Goal: Task Accomplishment & Management: Complete application form

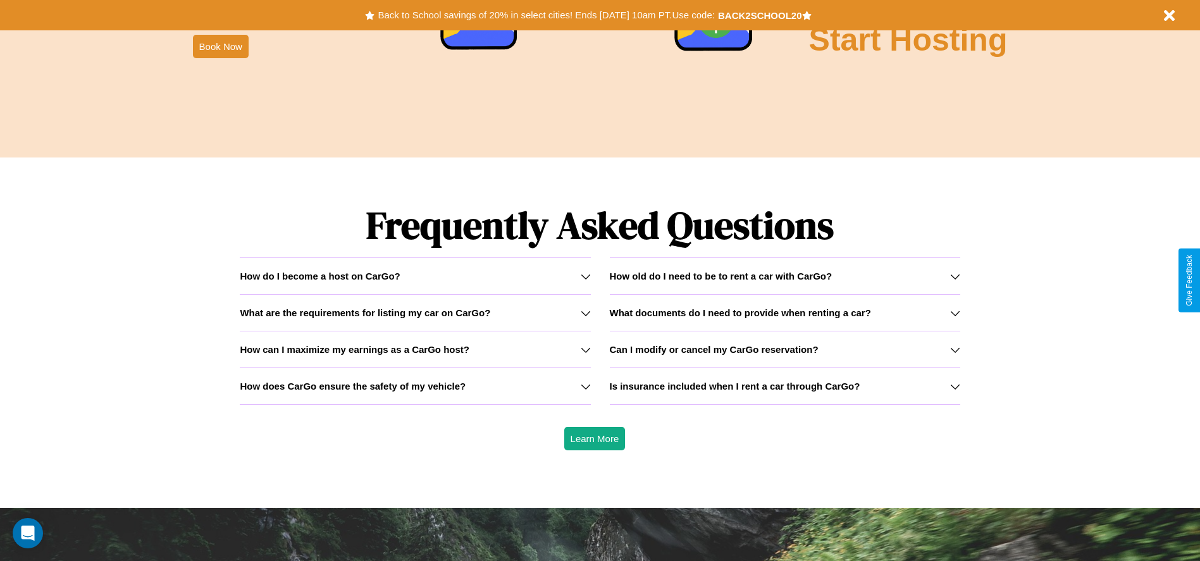
scroll to position [1815, 0]
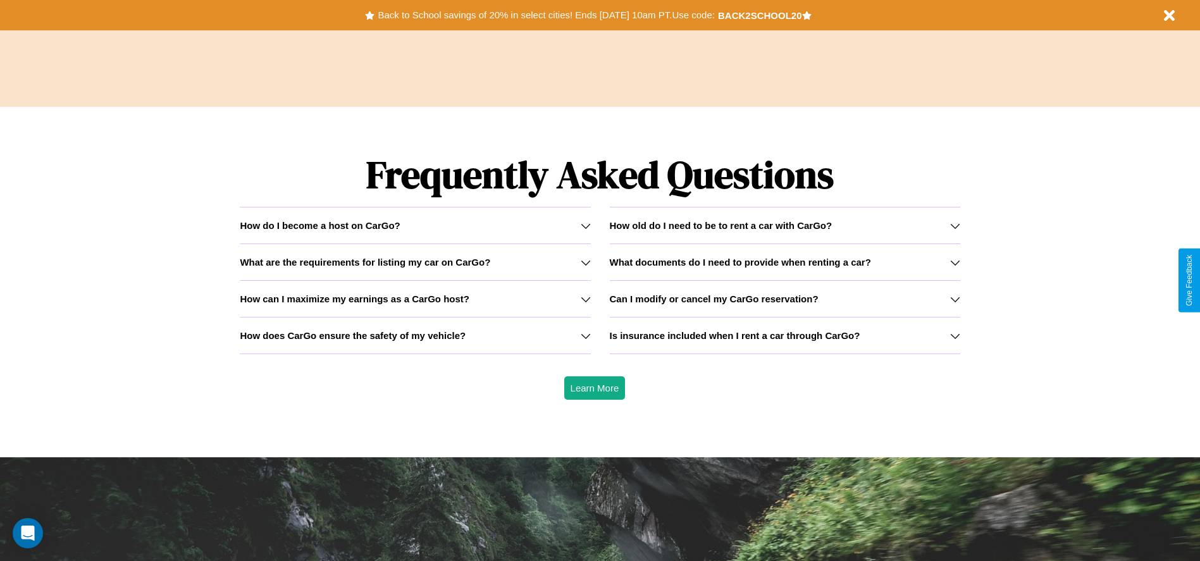
click at [415, 299] on h3 "How can I maximize my earnings as a CarGo host?" at bounding box center [355, 299] width 230 height 11
click at [784, 335] on h3 "Is insurance included when I rent a car through CarGo?" at bounding box center [735, 335] width 251 height 11
click at [415, 225] on div "How do I become a host on CarGo?" at bounding box center [415, 225] width 350 height 11
click at [784, 299] on h3 "Can I modify or cancel my CarGo reservation?" at bounding box center [714, 299] width 209 height 11
click at [955, 335] on icon at bounding box center [955, 336] width 10 height 10
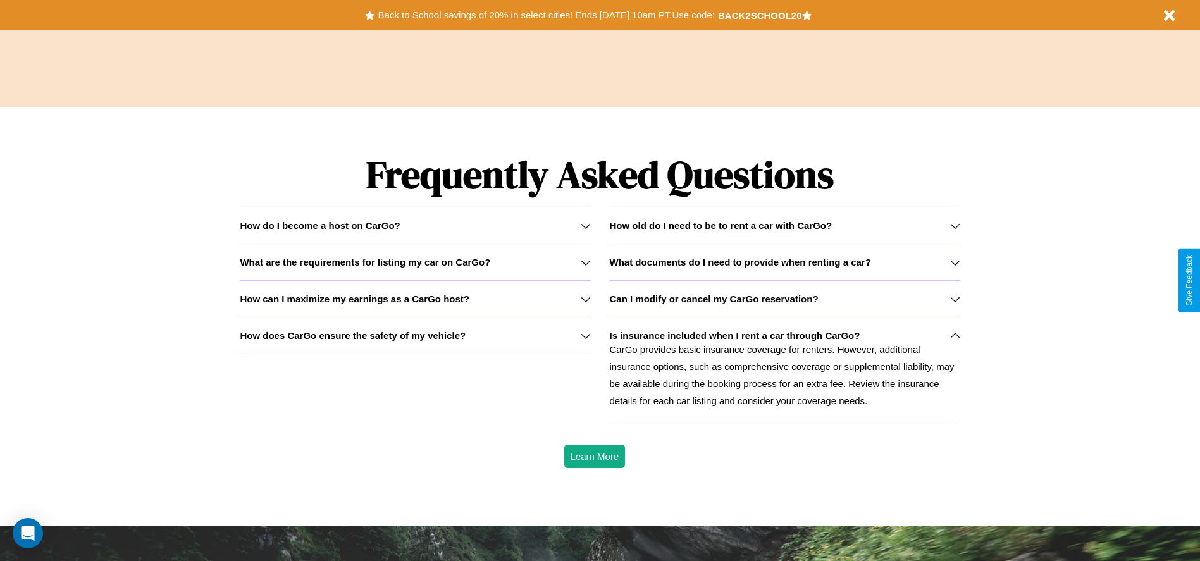
click at [955, 225] on icon at bounding box center [955, 226] width 10 height 10
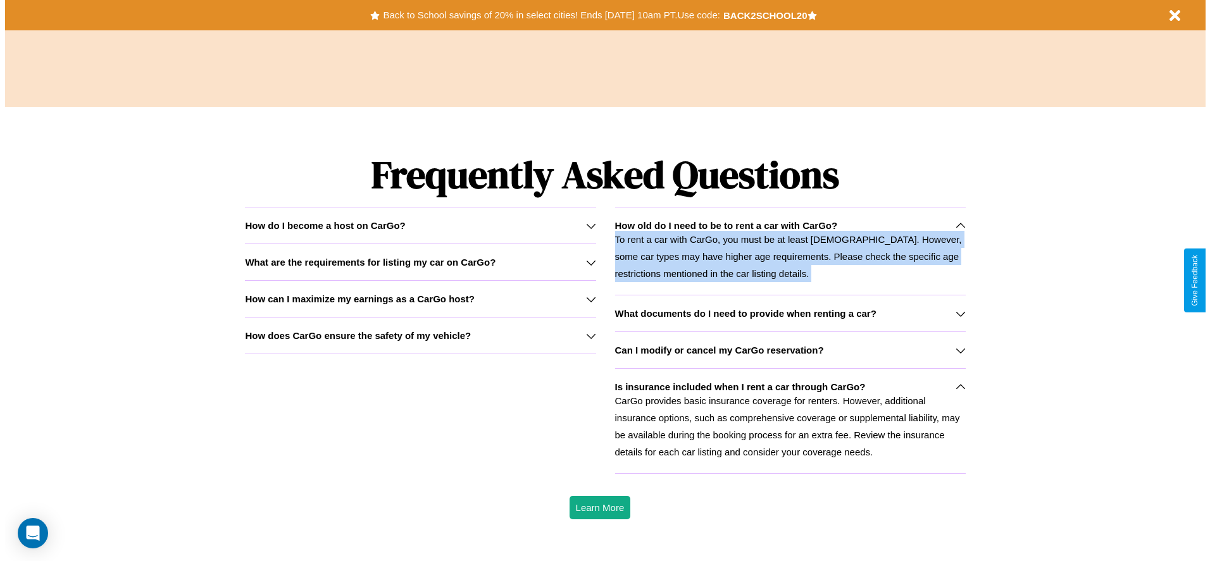
scroll to position [0, 0]
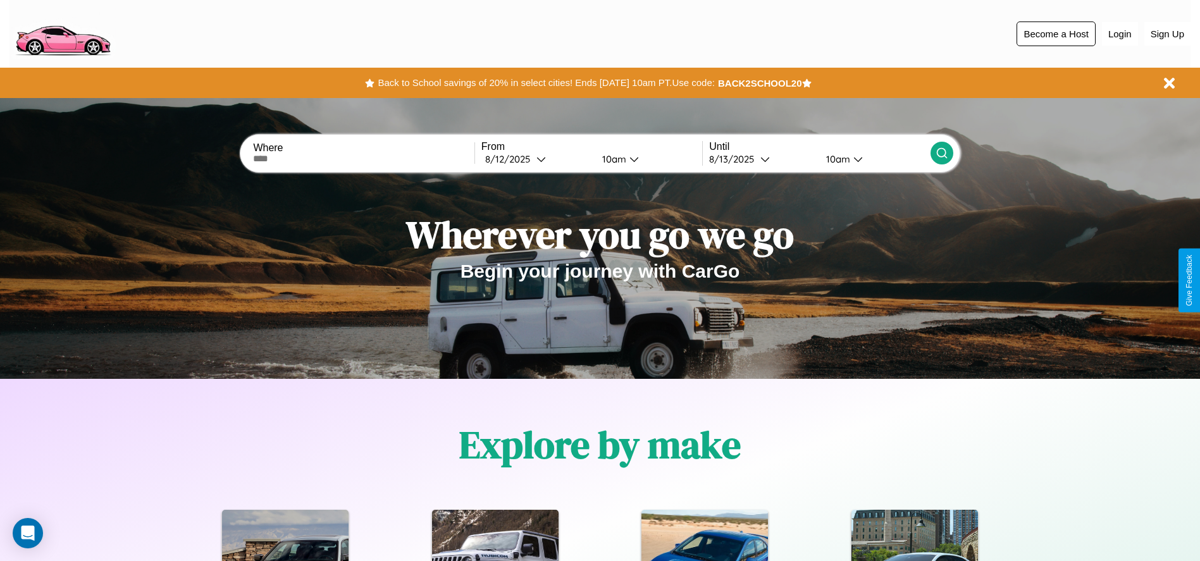
click at [1056, 34] on button "Become a Host" at bounding box center [1056, 34] width 79 height 25
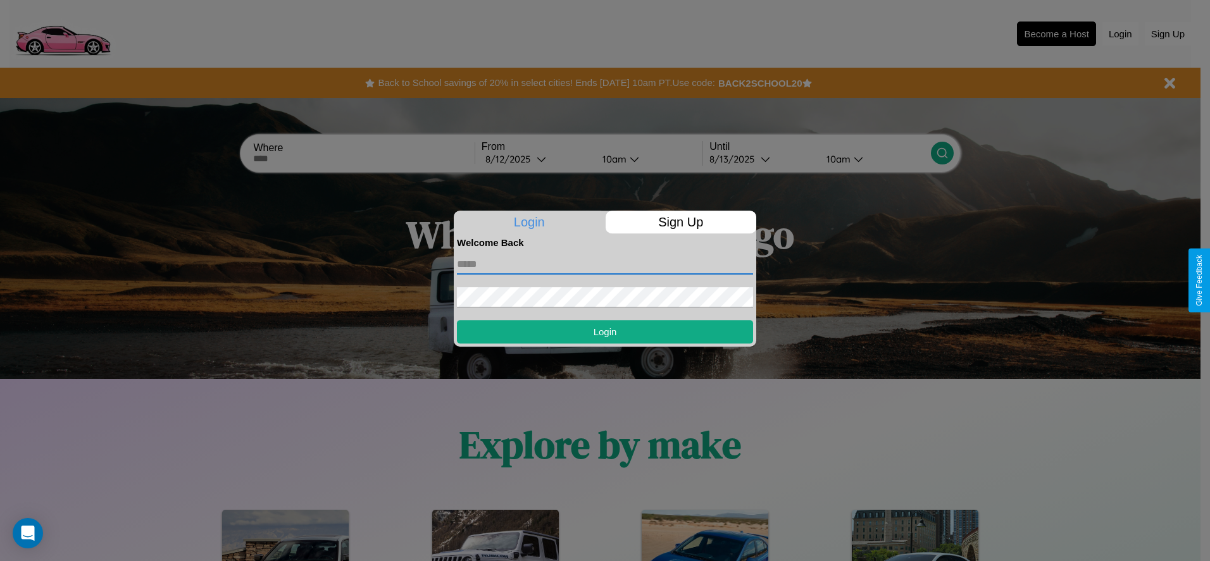
click at [605, 264] on input "text" at bounding box center [605, 264] width 296 height 20
type input "**********"
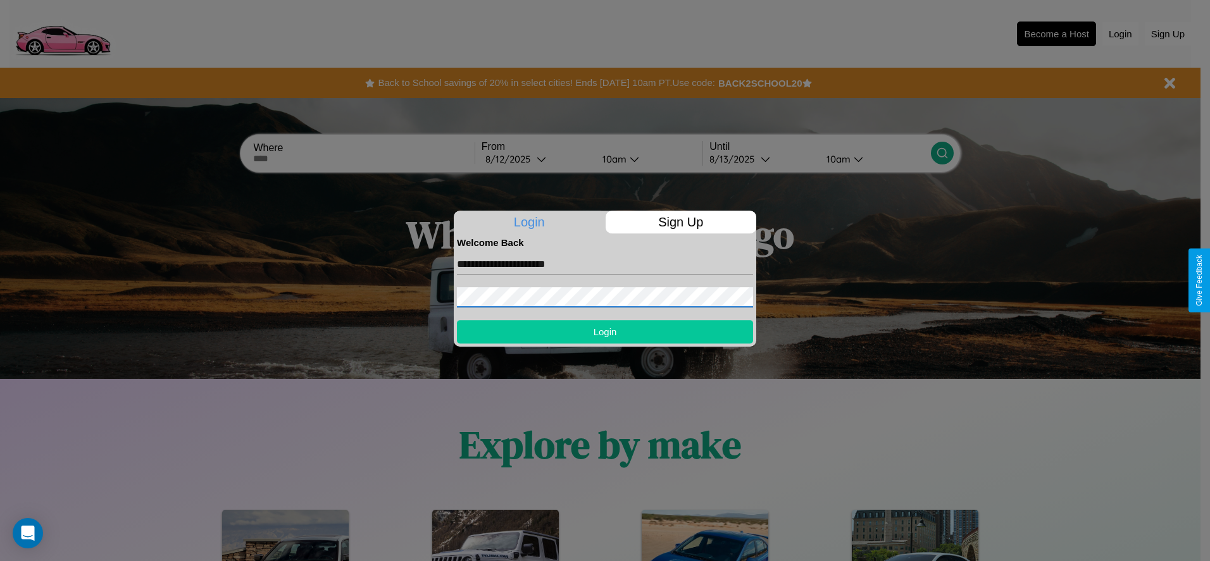
click at [605, 331] on button "Login" at bounding box center [605, 331] width 296 height 23
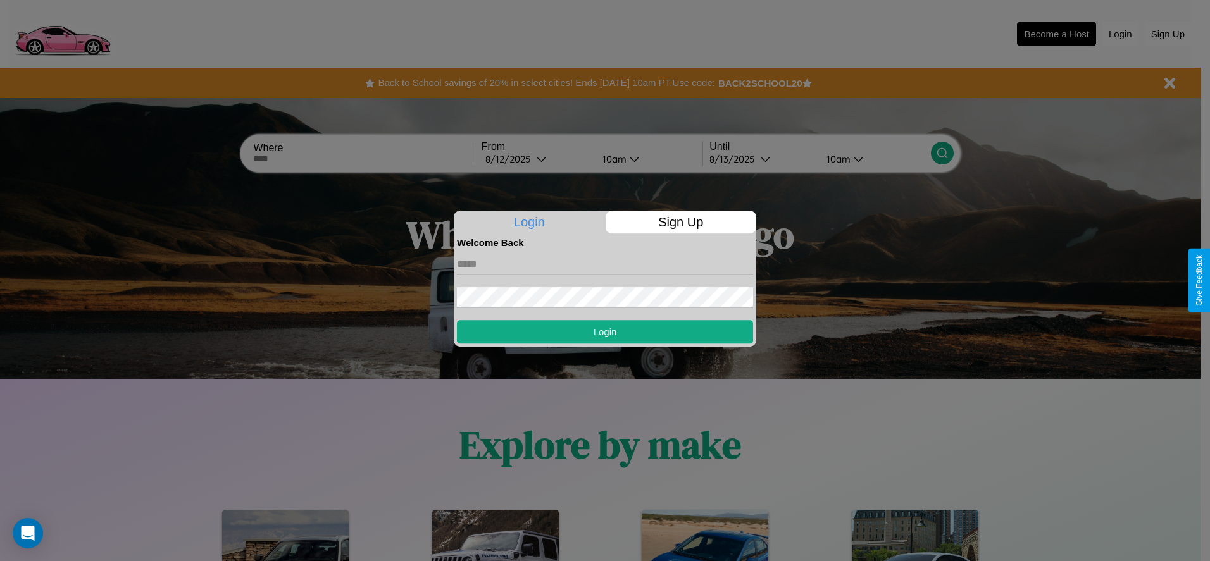
click at [1056, 34] on div at bounding box center [605, 280] width 1210 height 561
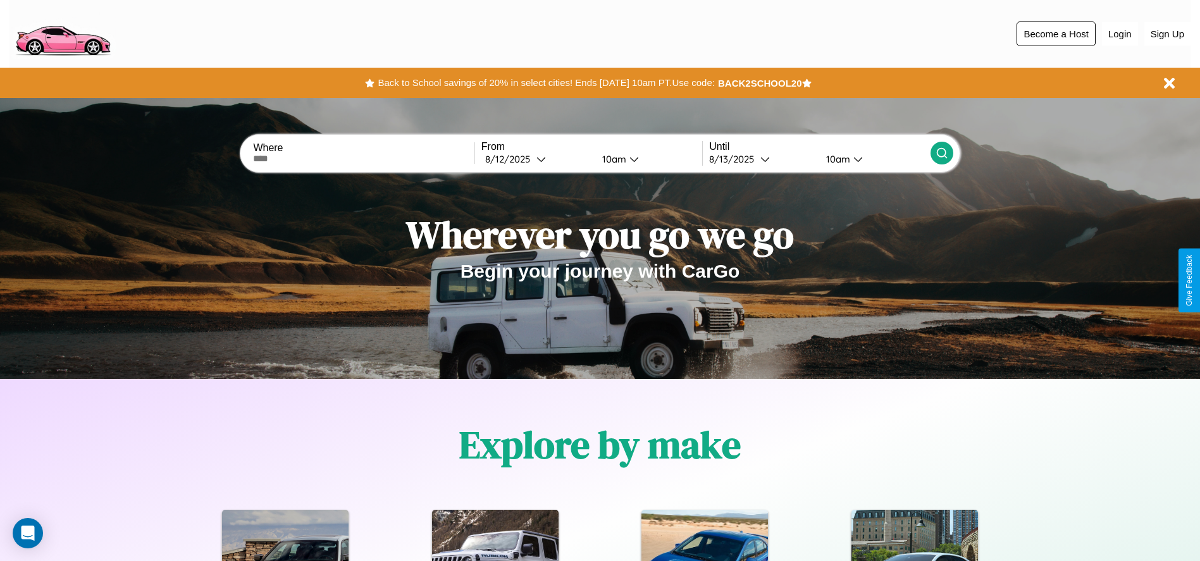
click at [1056, 34] on button "Become a Host" at bounding box center [1056, 34] width 79 height 25
